Goal: Task Accomplishment & Management: Use online tool/utility

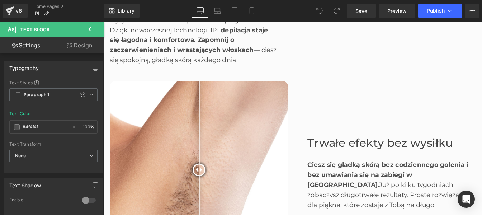
click at [350, 132] on div "Trwałe efekty bez wysiłku Heading Ciesz się gładką skórą bez codziennego goleni…" at bounding box center [428, 191] width 215 height 205
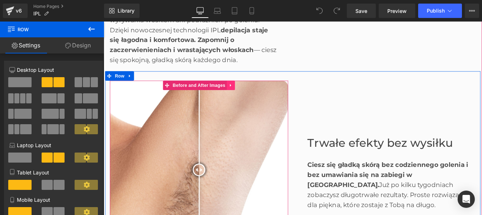
click at [247, 95] on icon at bounding box center [249, 94] width 5 height 5
click at [252, 96] on icon at bounding box center [254, 94] width 5 height 5
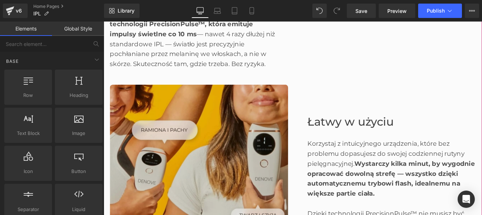
scroll to position [807, 0]
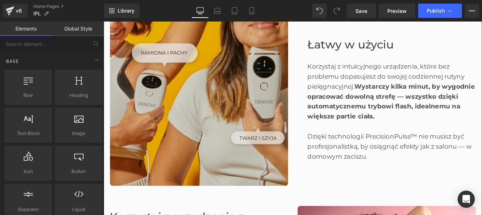
click at [211, 141] on img at bounding box center [213, 107] width 205 height 205
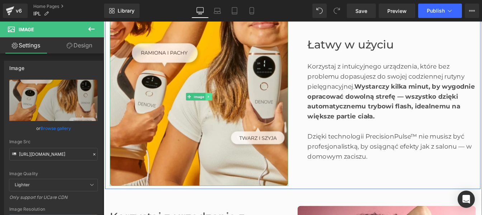
click at [222, 107] on icon at bounding box center [224, 107] width 4 height 4
click at [220, 108] on icon at bounding box center [221, 107] width 4 height 4
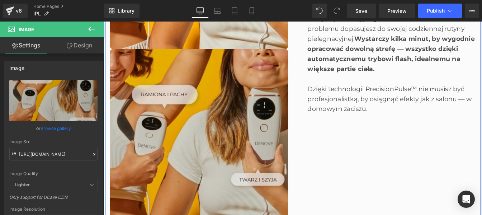
scroll to position [966, 0]
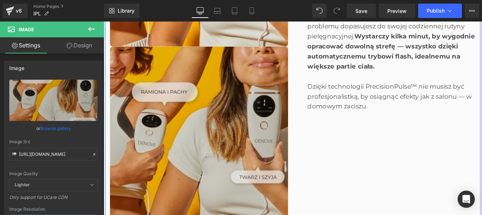
click at [189, 148] on img at bounding box center [213, 152] width 205 height 205
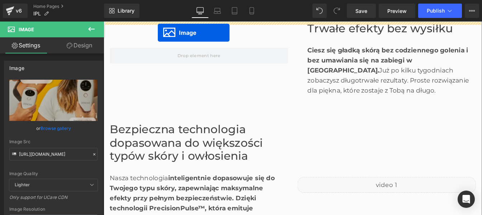
scroll to position [464, 0]
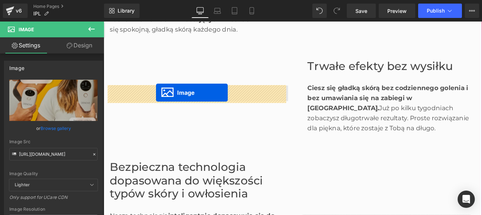
drag, startPoint x: 200, startPoint y: 154, endPoint x: 164, endPoint y: 103, distance: 62.8
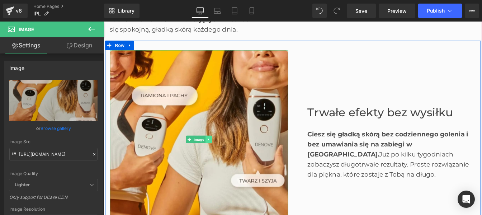
click at [224, 156] on icon at bounding box center [224, 156] width 1 height 3
click at [219, 156] on icon at bounding box center [221, 157] width 4 height 4
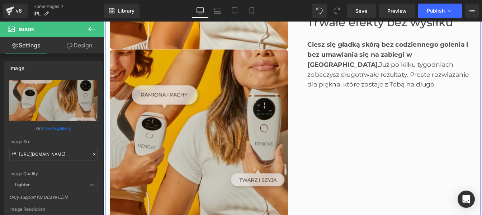
scroll to position [672, 0]
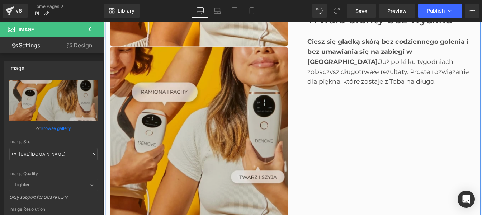
click at [385, 165] on div "Trwałe efekty bez wysiłku Heading Ciesz się gładką skórą bez codziennego goleni…" at bounding box center [428, 50] width 215 height 409
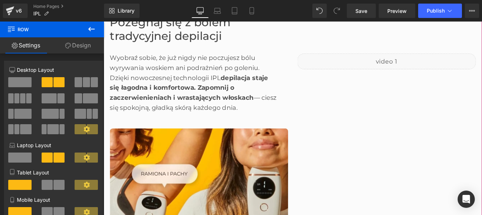
scroll to position [344, 0]
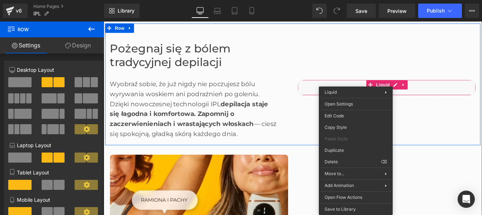
click at [471, 69] on div "Liquid" at bounding box center [428, 96] width 215 height 125
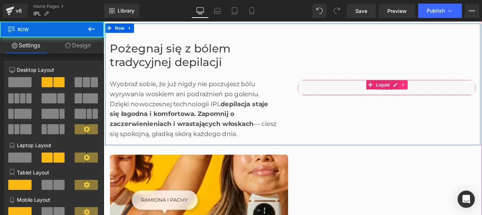
click at [446, 94] on icon at bounding box center [447, 93] width 5 height 5
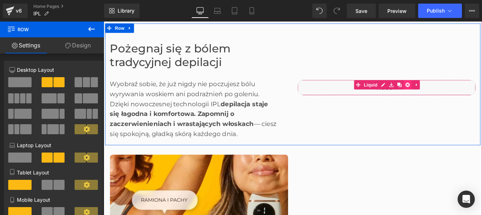
click at [450, 93] on icon at bounding box center [452, 94] width 5 height 5
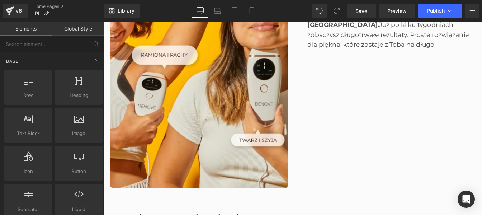
scroll to position [724, 0]
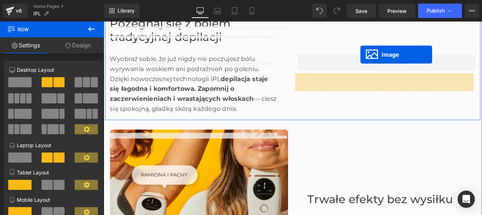
scroll to position [351, 0]
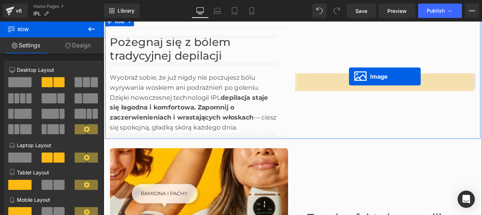
drag, startPoint x: 197, startPoint y: 99, endPoint x: 385, endPoint y: 89, distance: 188.3
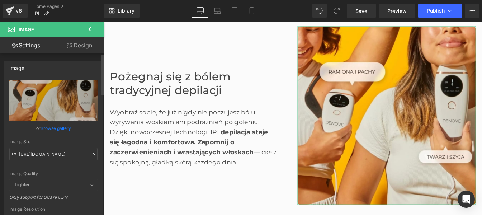
click at [92, 155] on icon at bounding box center [94, 154] width 5 height 5
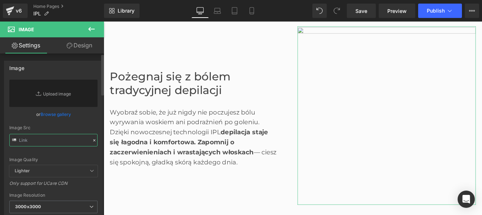
click at [59, 146] on input "text" at bounding box center [53, 140] width 88 height 13
paste input "[URL][DOMAIN_NAME]"
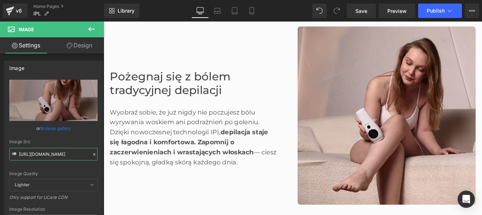
type input "[URL][DOMAIN_NAME]"
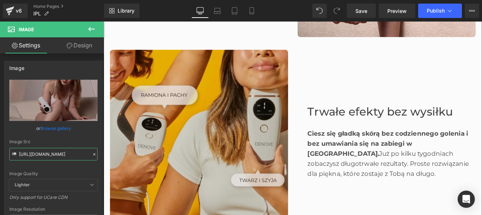
scroll to position [544, 0]
click at [233, 130] on img at bounding box center [213, 155] width 205 height 205
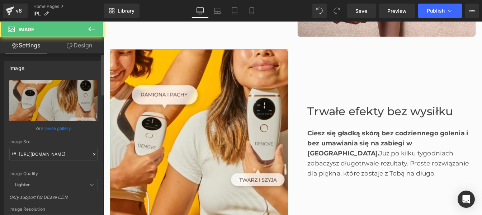
click at [91, 154] on div at bounding box center [94, 154] width 6 height 8
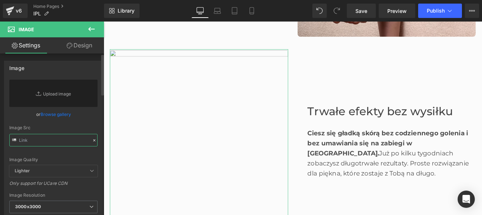
click at [51, 140] on input "text" at bounding box center [53, 140] width 88 height 13
paste input "[URL][DOMAIN_NAME]"
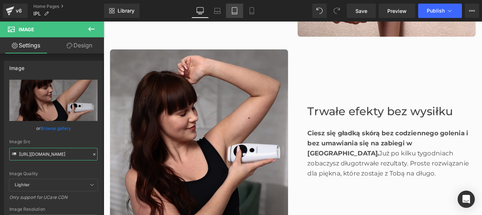
type input "[URL][DOMAIN_NAME]"
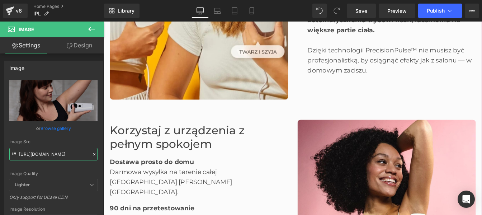
scroll to position [1091, 0]
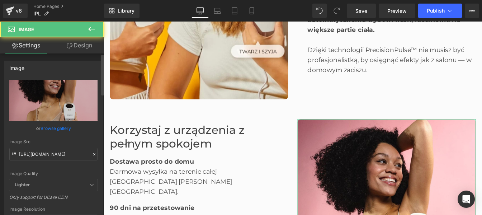
click at [92, 153] on icon at bounding box center [94, 154] width 5 height 5
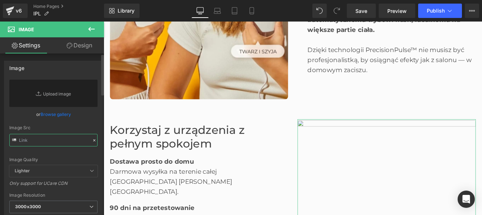
click at [66, 141] on input "text" at bounding box center [53, 140] width 88 height 13
paste input "[URL][DOMAIN_NAME]"
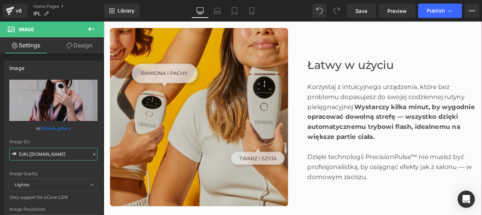
scroll to position [968, 0]
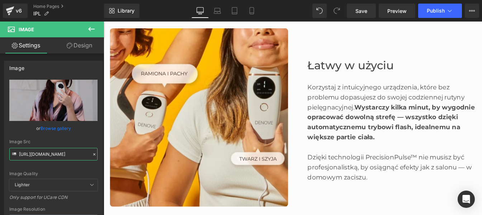
type input "[URL][DOMAIN_NAME]"
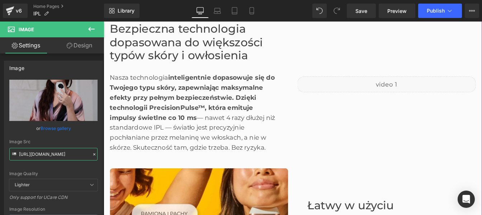
scroll to position [771, 0]
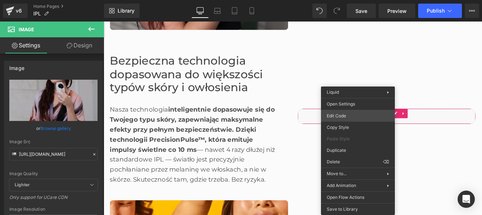
click at [342, 0] on div "Image You are previewing how the will restyle your page. You can not edit Eleme…" at bounding box center [241, 0] width 482 height 0
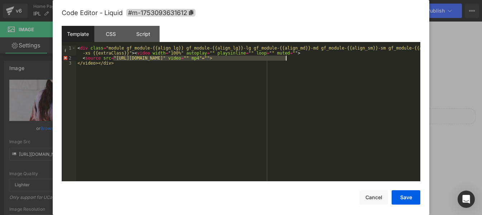
drag, startPoint x: 113, startPoint y: 58, endPoint x: 286, endPoint y: 56, distance: 172.6
click at [286, 56] on div "< div class = "module gf_module-{{align_lg}} gf_module-{{align_lg}}-lg gf_modul…" at bounding box center [248, 121] width 344 height 151
click at [402, 194] on button "Save" at bounding box center [406, 197] width 29 height 14
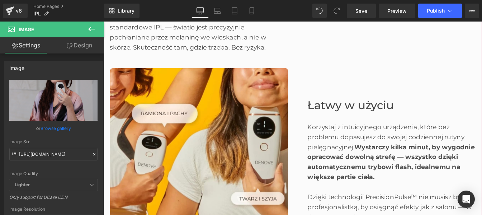
scroll to position [923, 0]
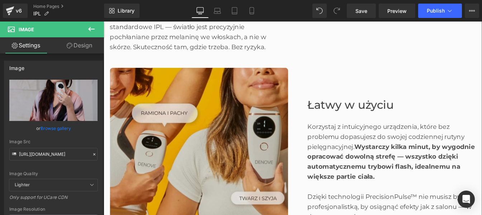
click at [186, 148] on img at bounding box center [213, 177] width 205 height 205
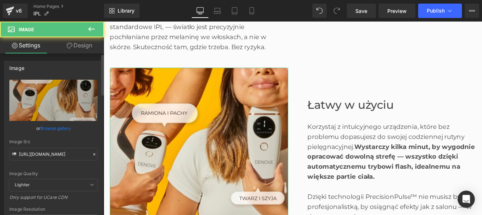
click at [93, 154] on icon at bounding box center [94, 154] width 2 height 2
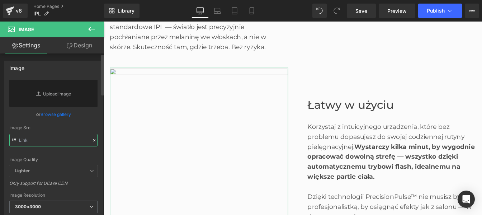
click at [53, 135] on input "text" at bounding box center [53, 140] width 88 height 13
paste input "[URL][DOMAIN_NAME]"
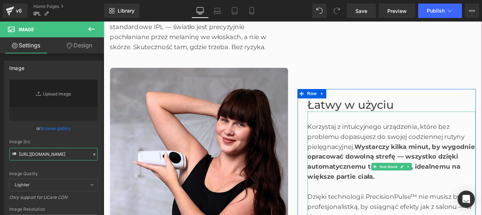
type input "[URL][DOMAIN_NAME]"
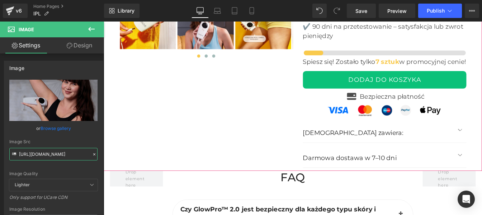
scroll to position [2574, 0]
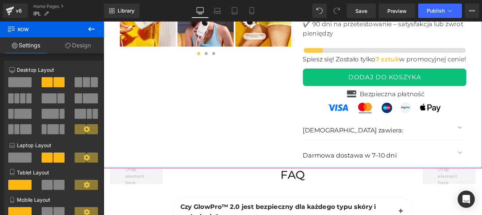
click at [259, 188] on div at bounding box center [321, 189] width 434 height 2
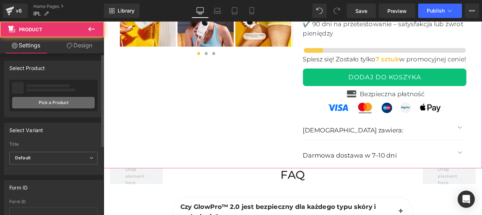
click at [39, 106] on link "Pick a Product" at bounding box center [53, 102] width 83 height 11
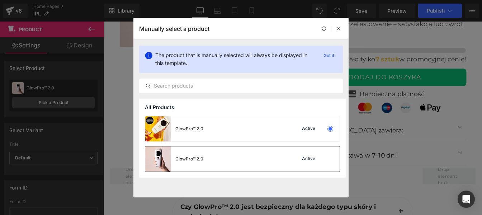
click at [225, 160] on div "GlowPro™ 2.0 Active" at bounding box center [242, 158] width 194 height 25
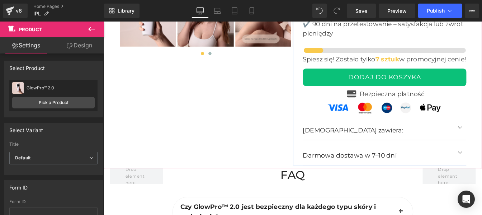
scroll to position [2296, 0]
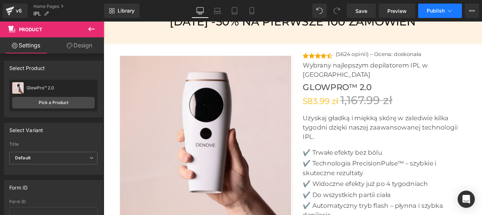
click at [438, 12] on span "Publish" at bounding box center [436, 11] width 18 height 6
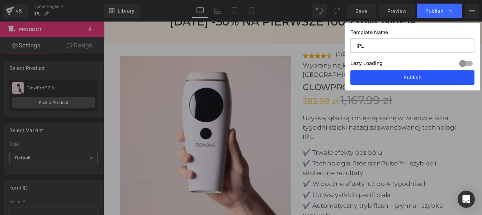
click at [402, 79] on button "Publish" at bounding box center [413, 77] width 124 height 14
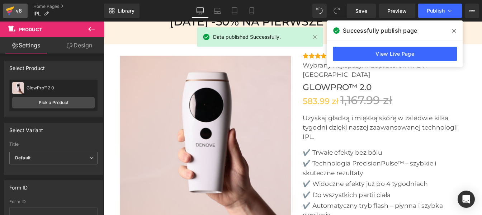
click at [17, 13] on div "v6" at bounding box center [18, 10] width 9 height 9
